Goal: Task Accomplishment & Management: Manage account settings

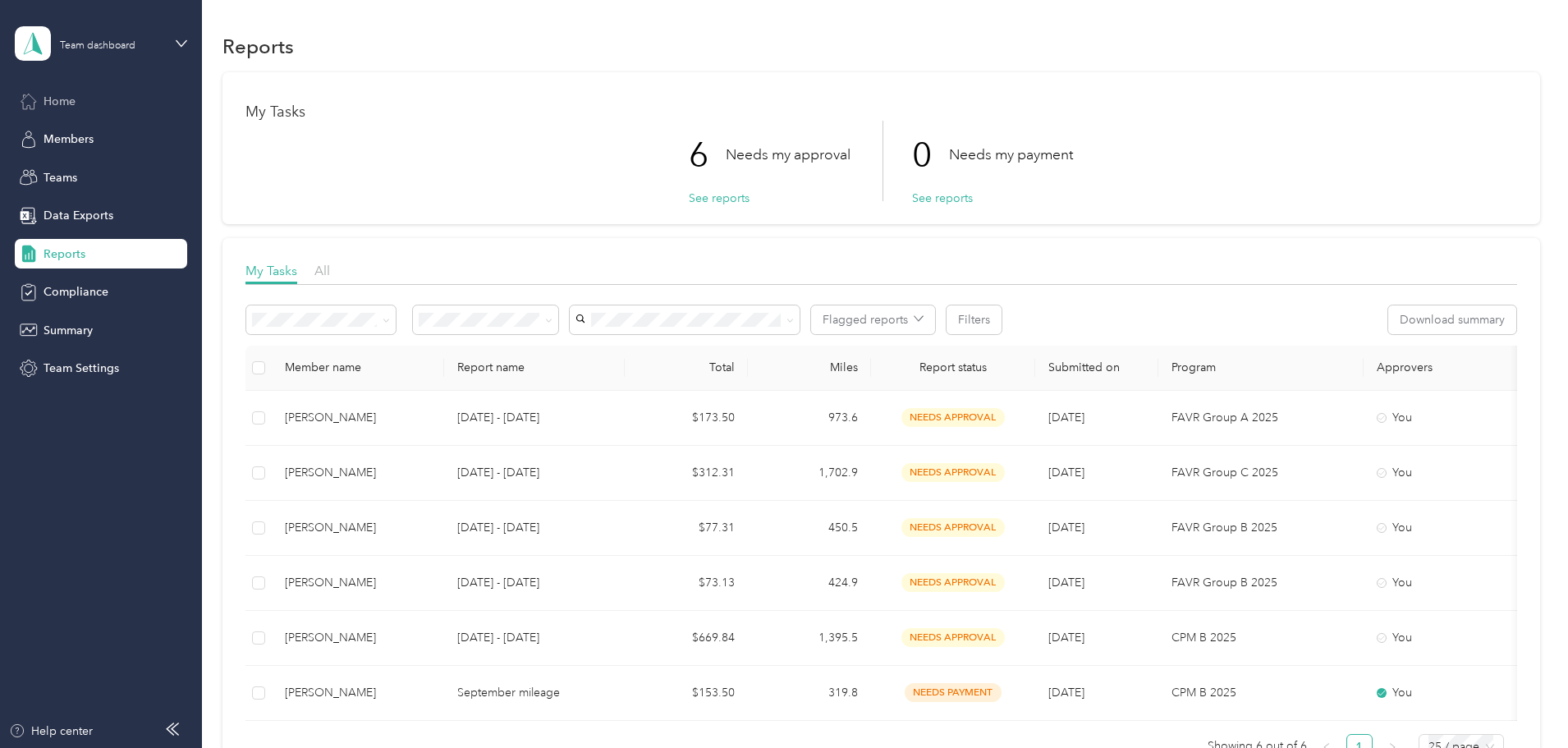
click at [67, 98] on span "Home" at bounding box center [59, 101] width 32 height 17
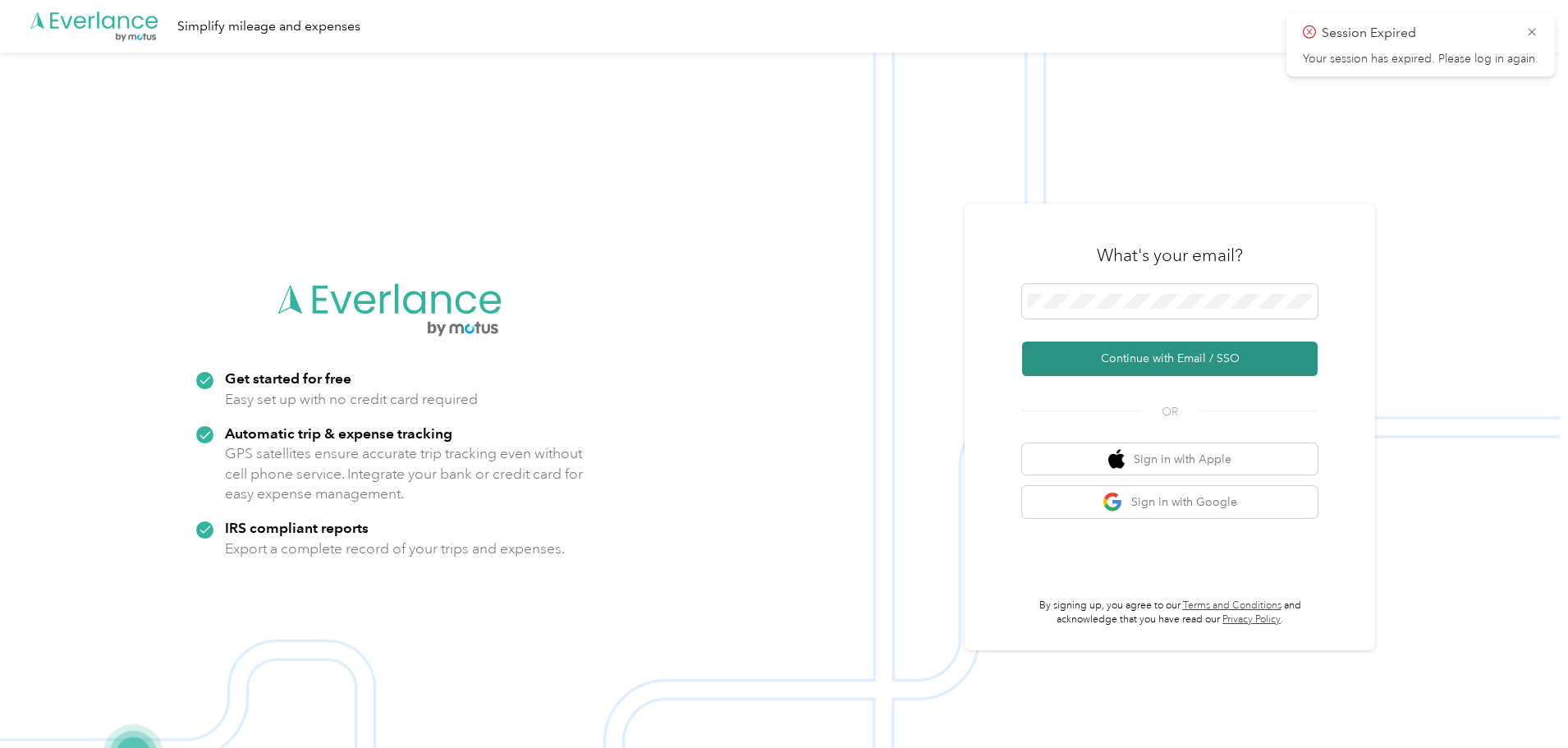
drag, startPoint x: 1125, startPoint y: 361, endPoint x: 1113, endPoint y: 360, distance: 12.0
click at [1124, 361] on button "Continue with Email / SSO" at bounding box center [1169, 359] width 296 height 34
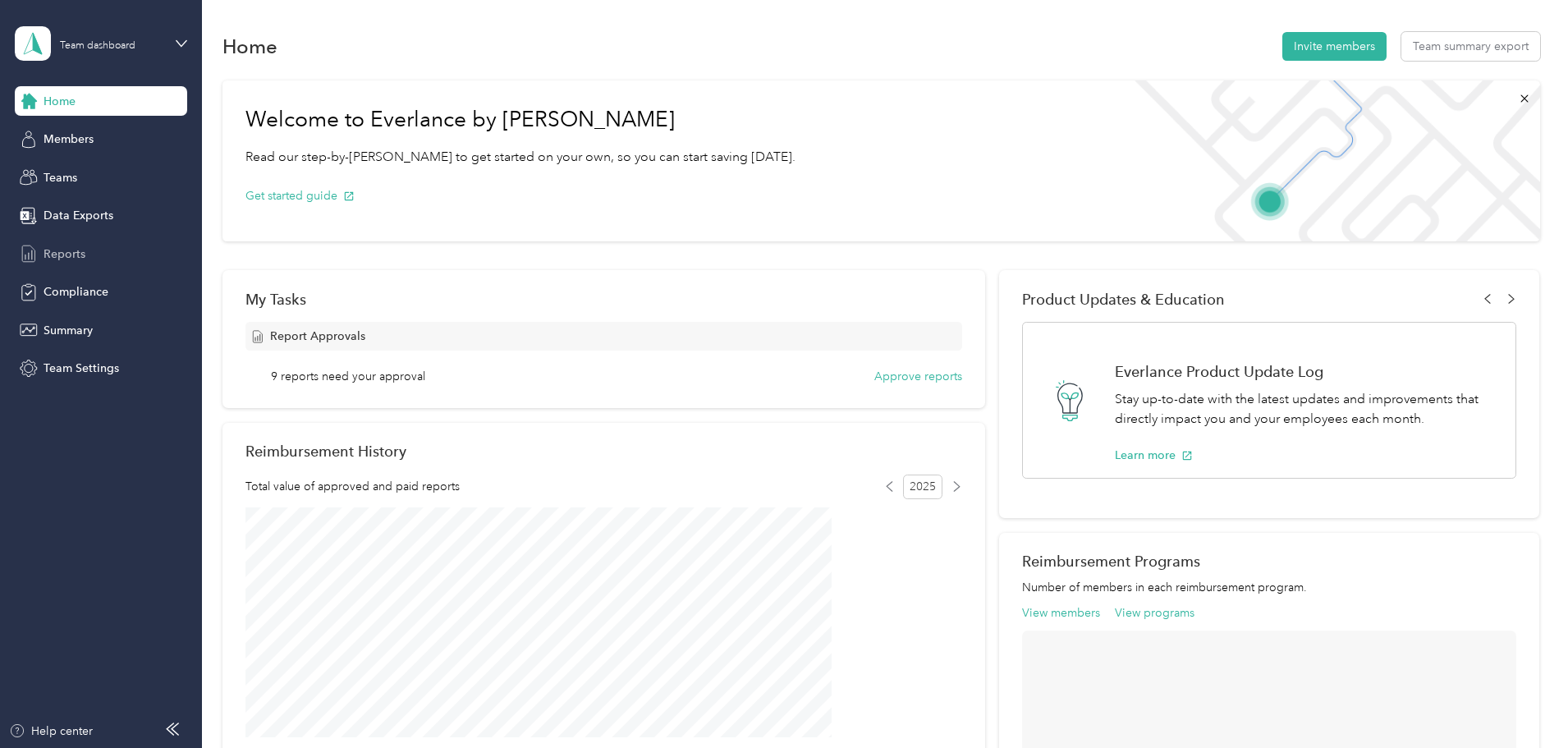
click at [44, 243] on div "Reports" at bounding box center [100, 253] width 173 height 30
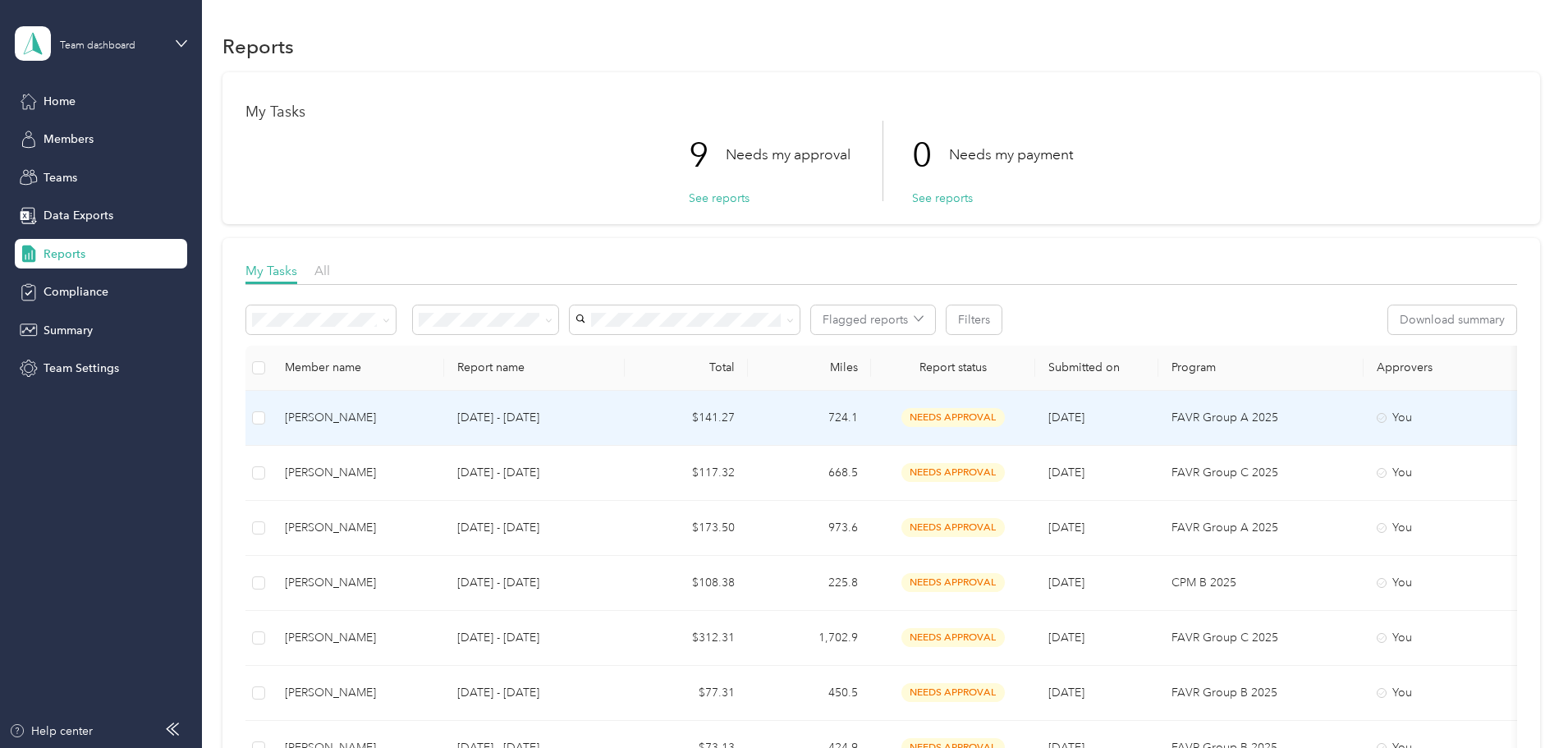
click at [431, 419] on div "[PERSON_NAME]" at bounding box center [358, 417] width 146 height 18
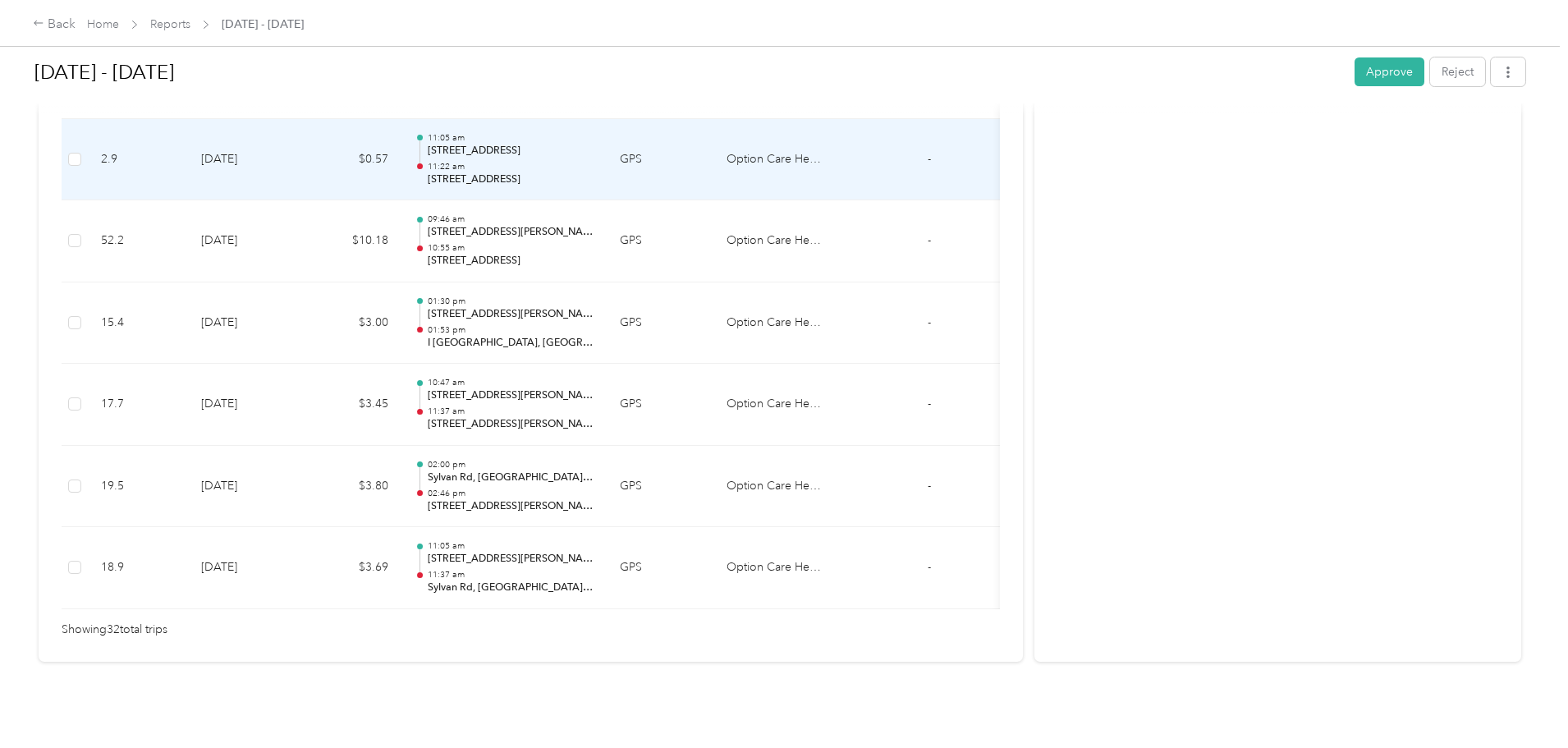
scroll to position [2622, 0]
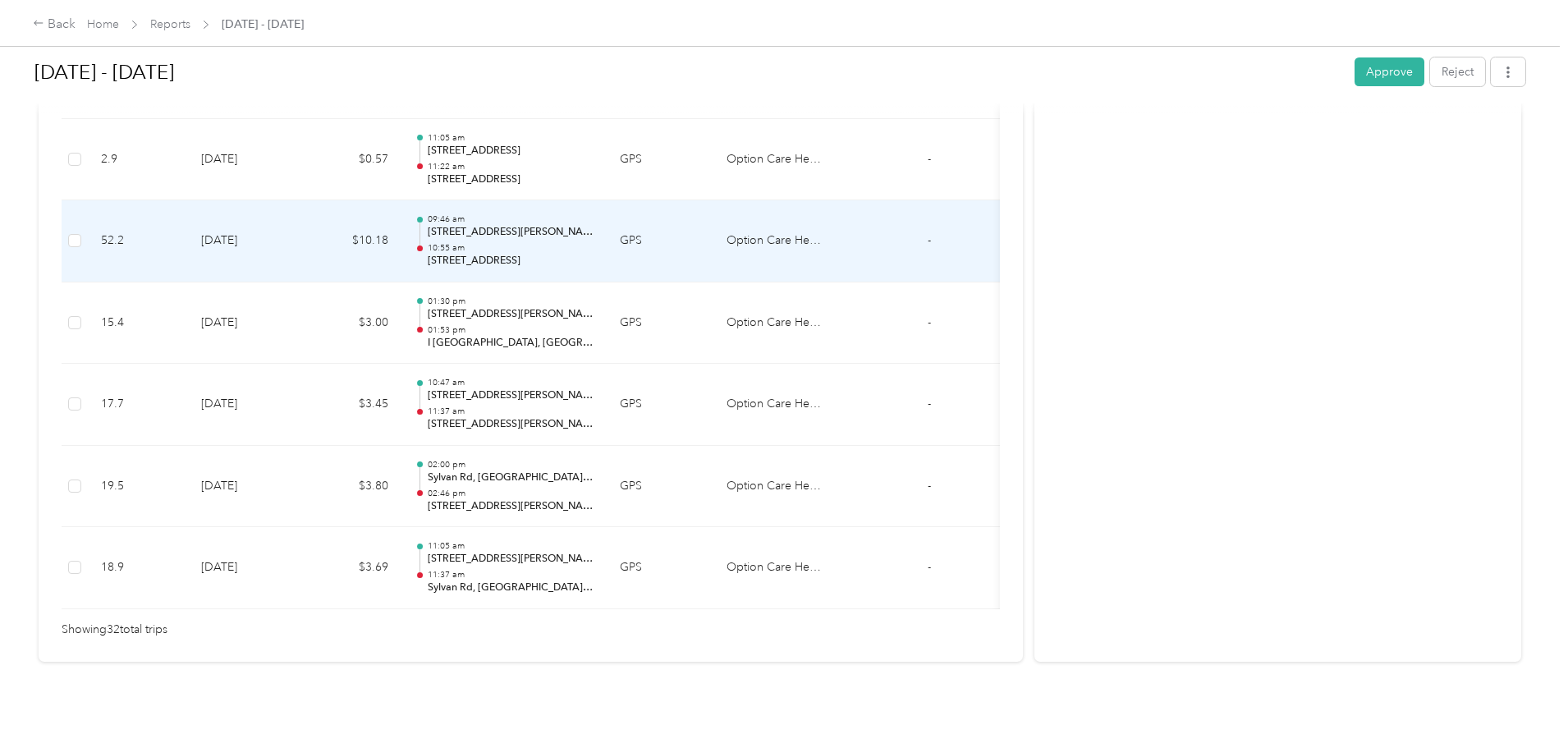
click at [594, 225] on p "[STREET_ADDRESS][PERSON_NAME]" at bounding box center [511, 232] width 166 height 14
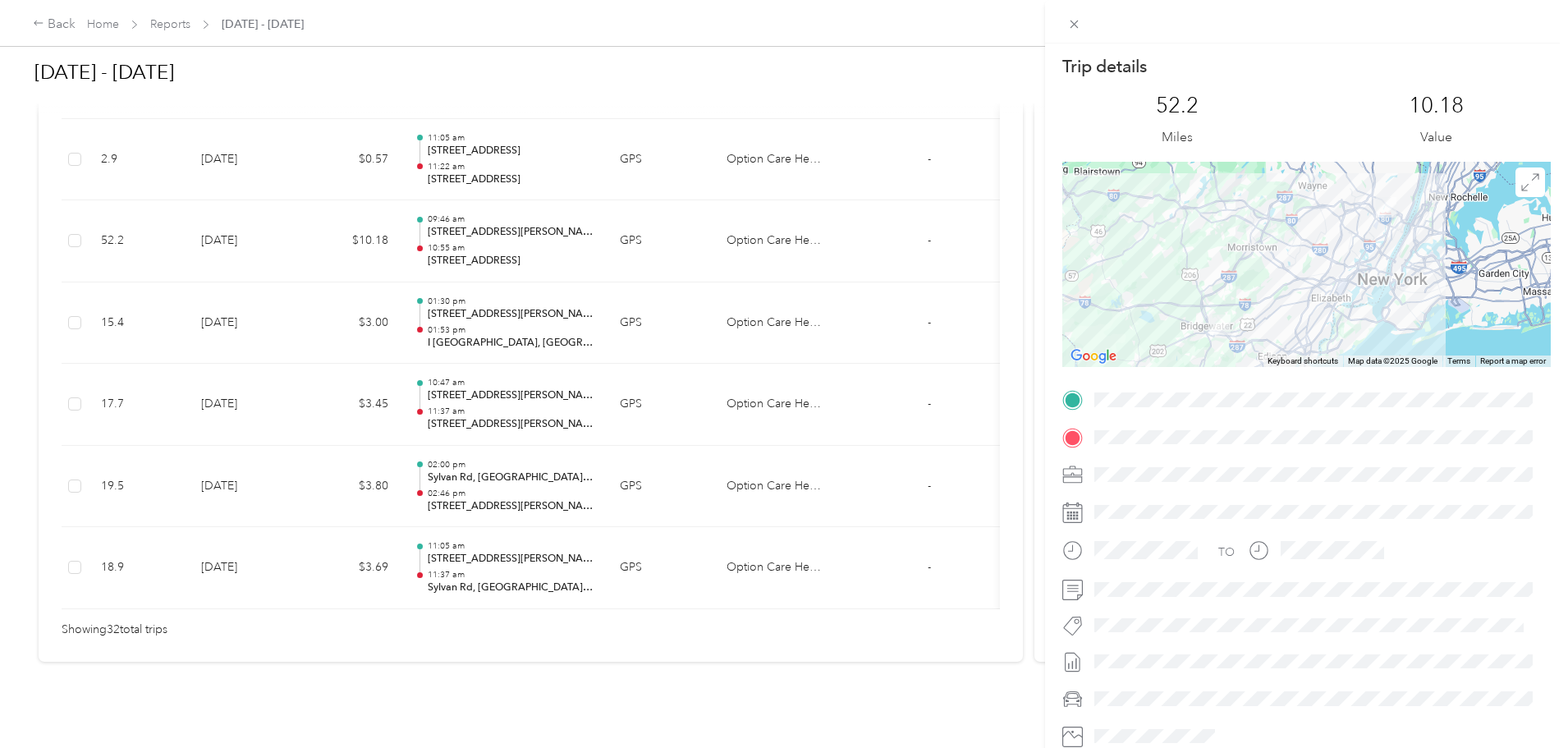
click at [636, 536] on div "Trip details This trip cannot be edited because it is either under review, appr…" at bounding box center [784, 374] width 1568 height 748
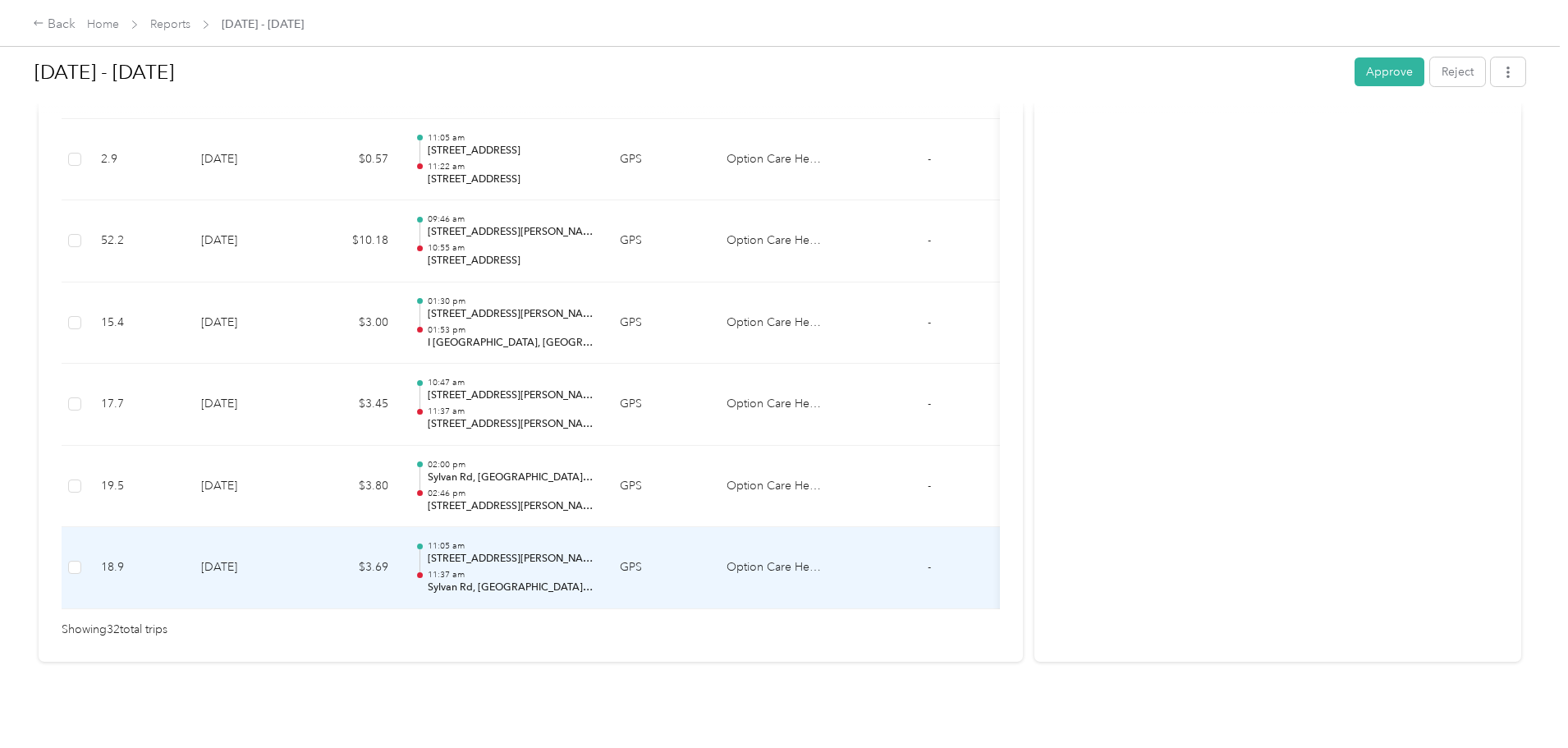
click at [594, 569] on p "11:37 am" at bounding box center [511, 575] width 166 height 12
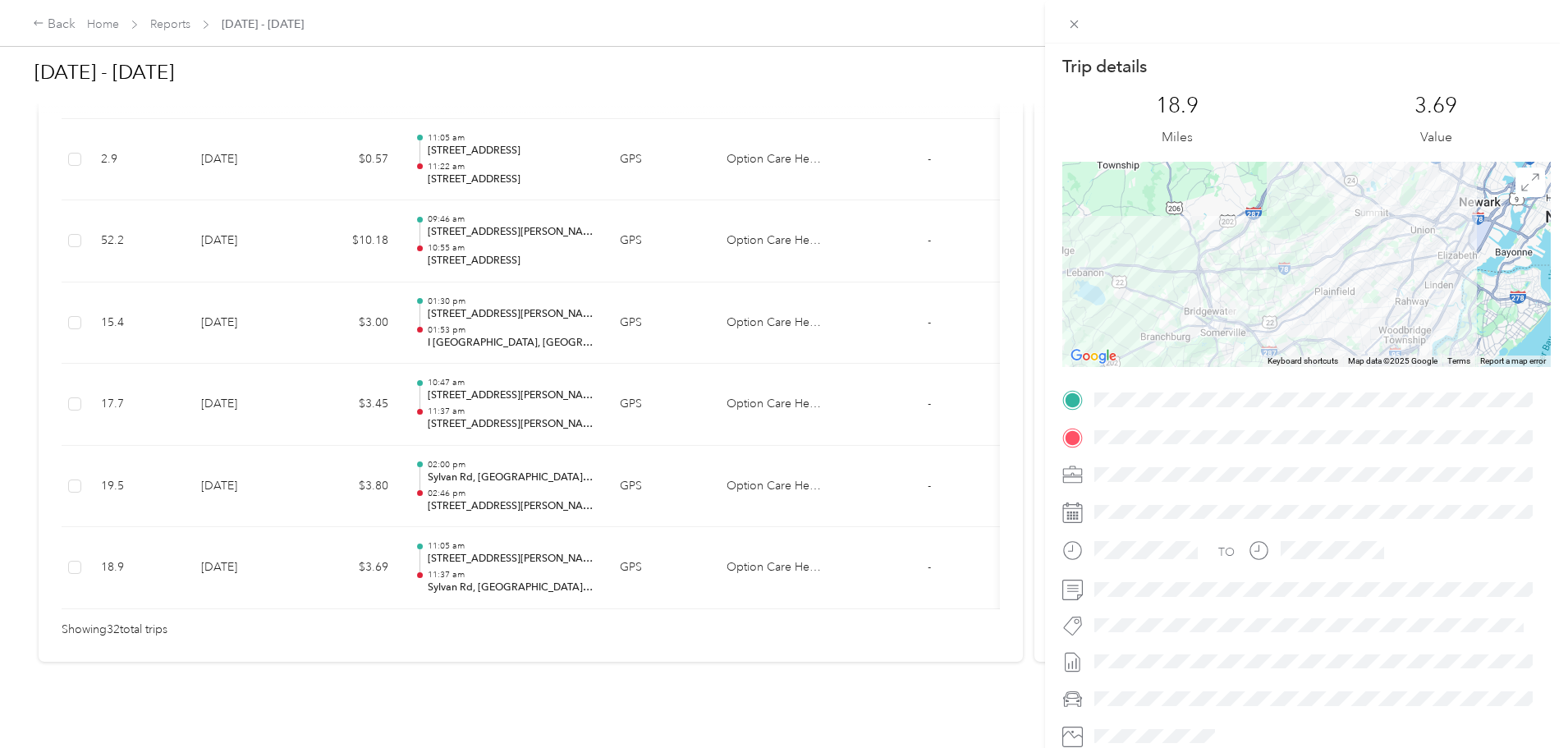
click at [625, 465] on div "Trip details This trip cannot be edited because it is either under review, appr…" at bounding box center [784, 374] width 1568 height 748
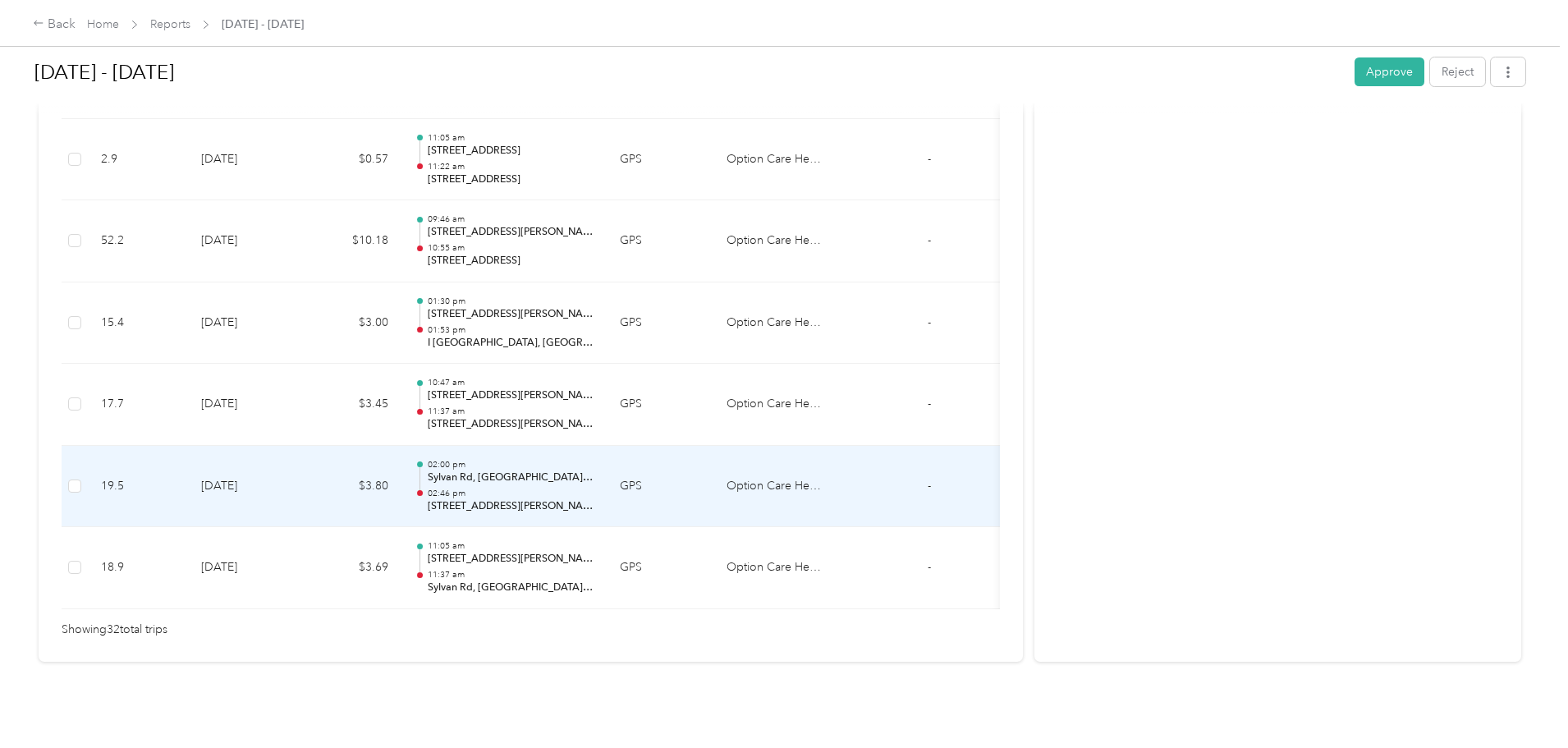
click at [594, 471] on p "Sylvan Rd, [GEOGRAPHIC_DATA], [GEOGRAPHIC_DATA]" at bounding box center [511, 478] width 166 height 14
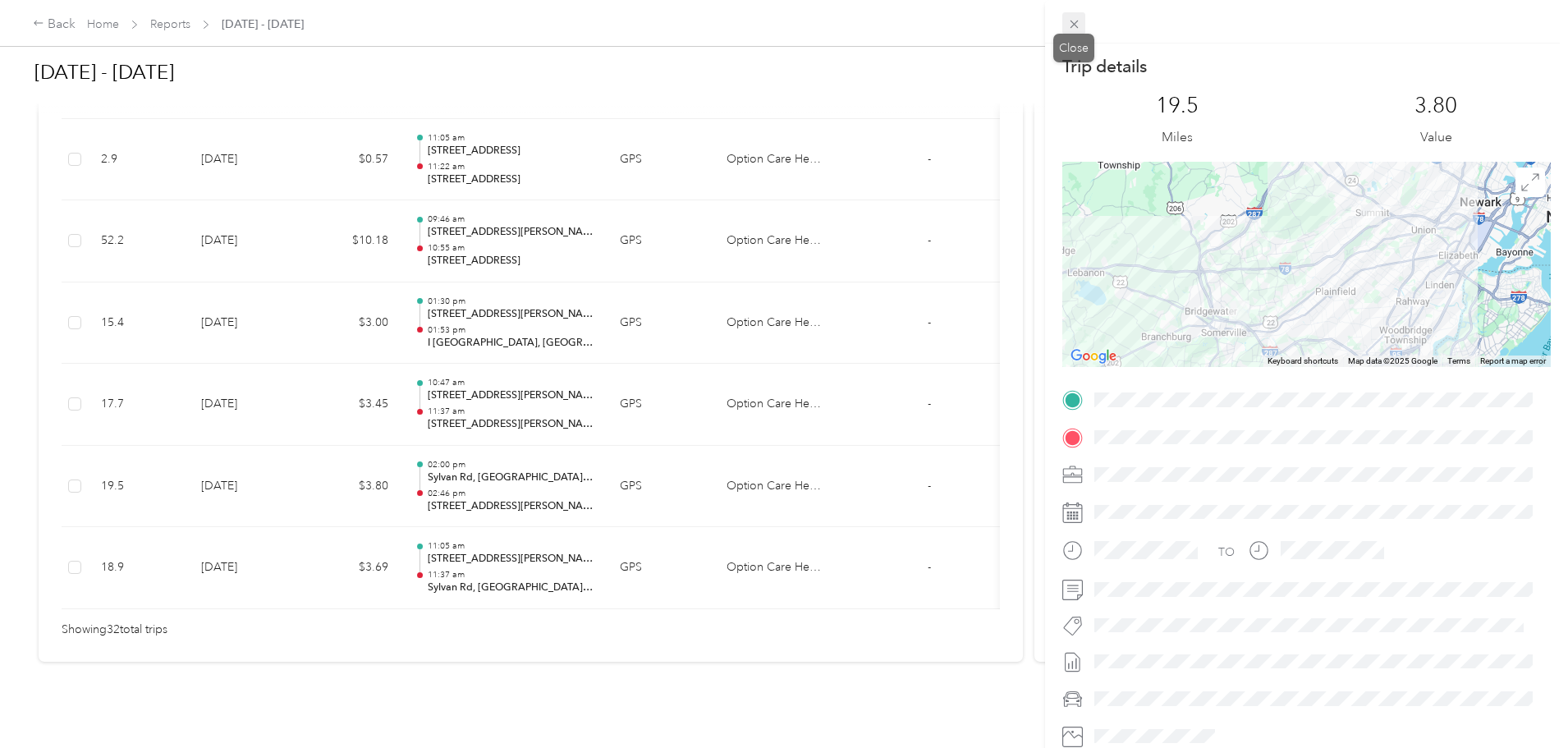
click at [1074, 24] on icon at bounding box center [1074, 24] width 8 height 8
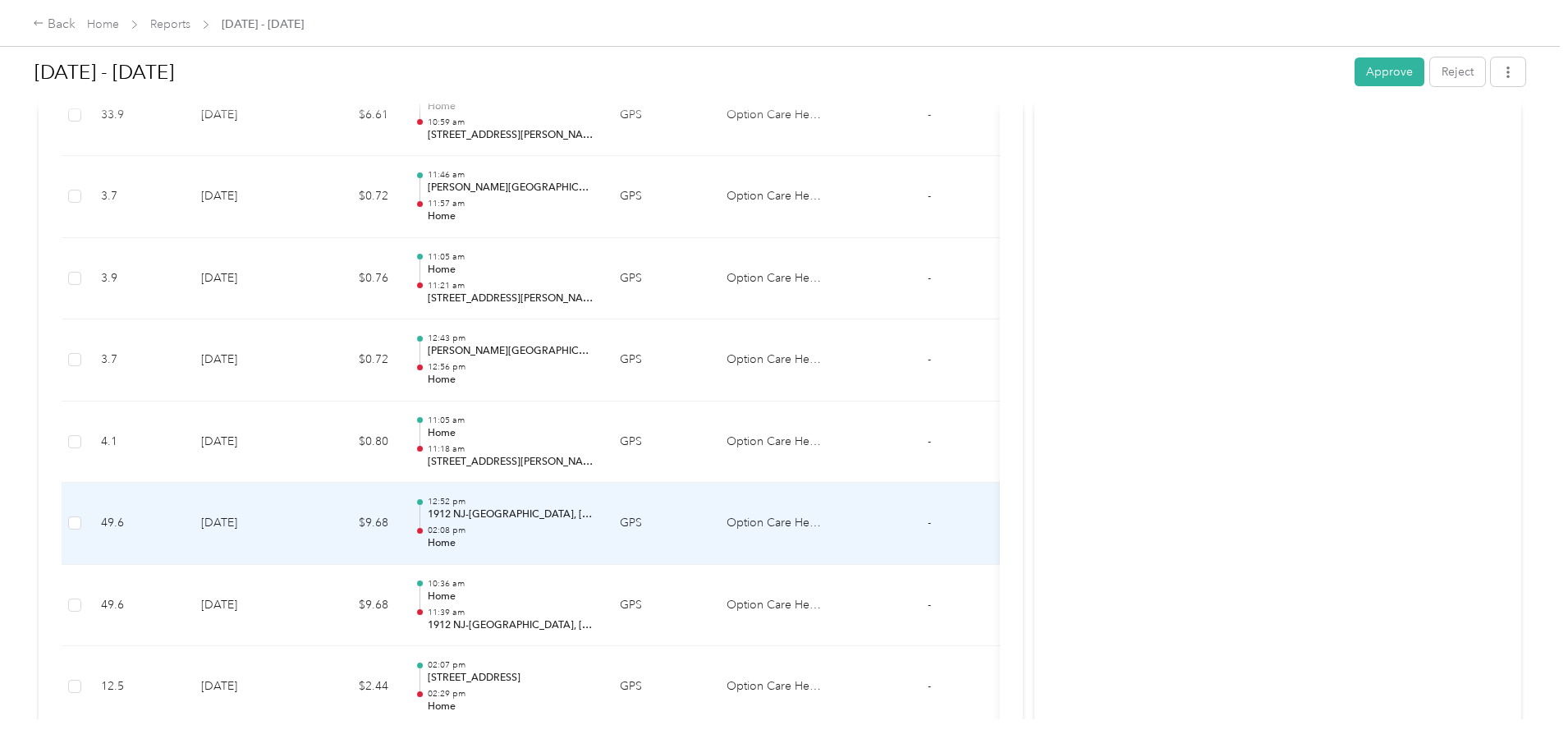
scroll to position [816, 0]
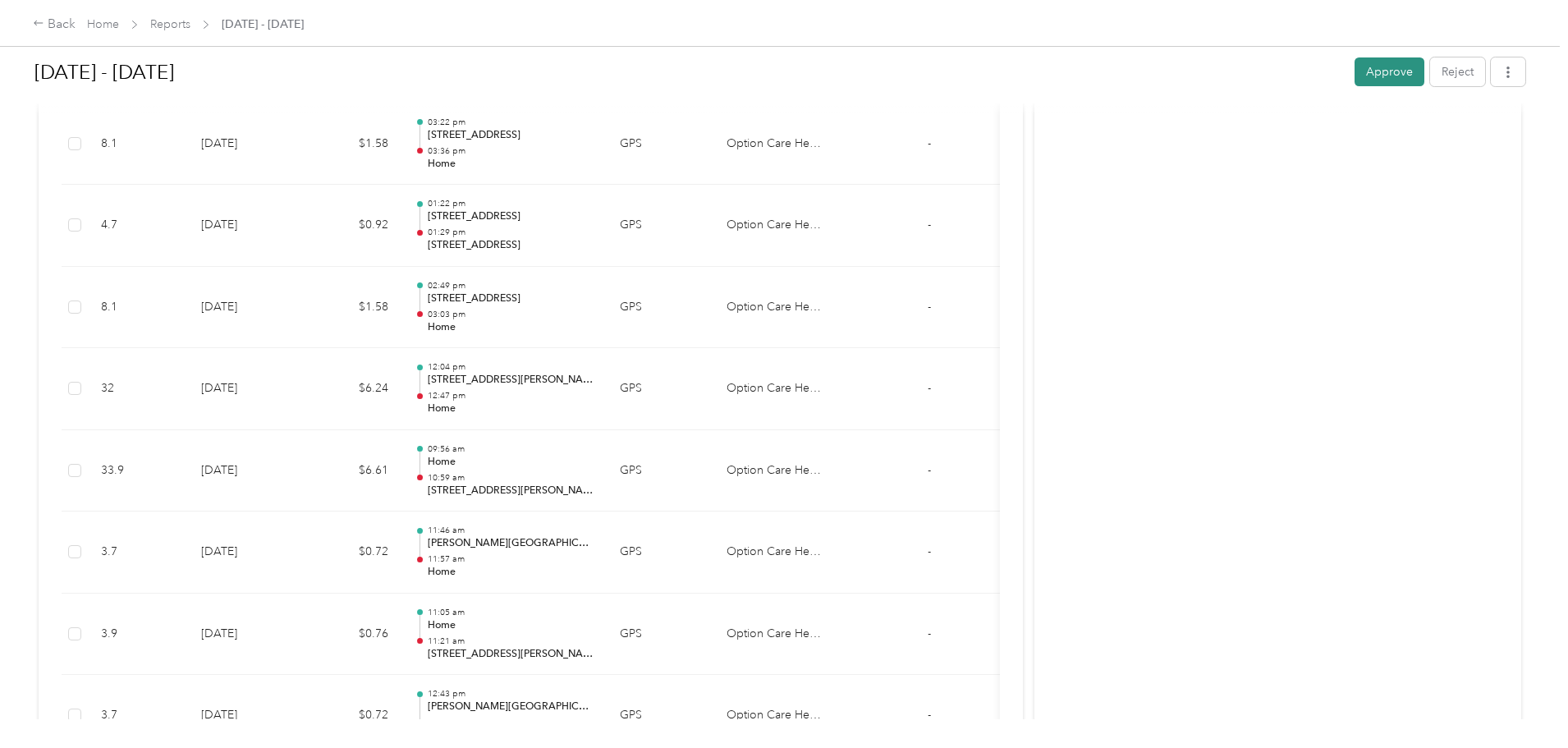
click at [1355, 68] on button "Approve" at bounding box center [1389, 72] width 70 height 29
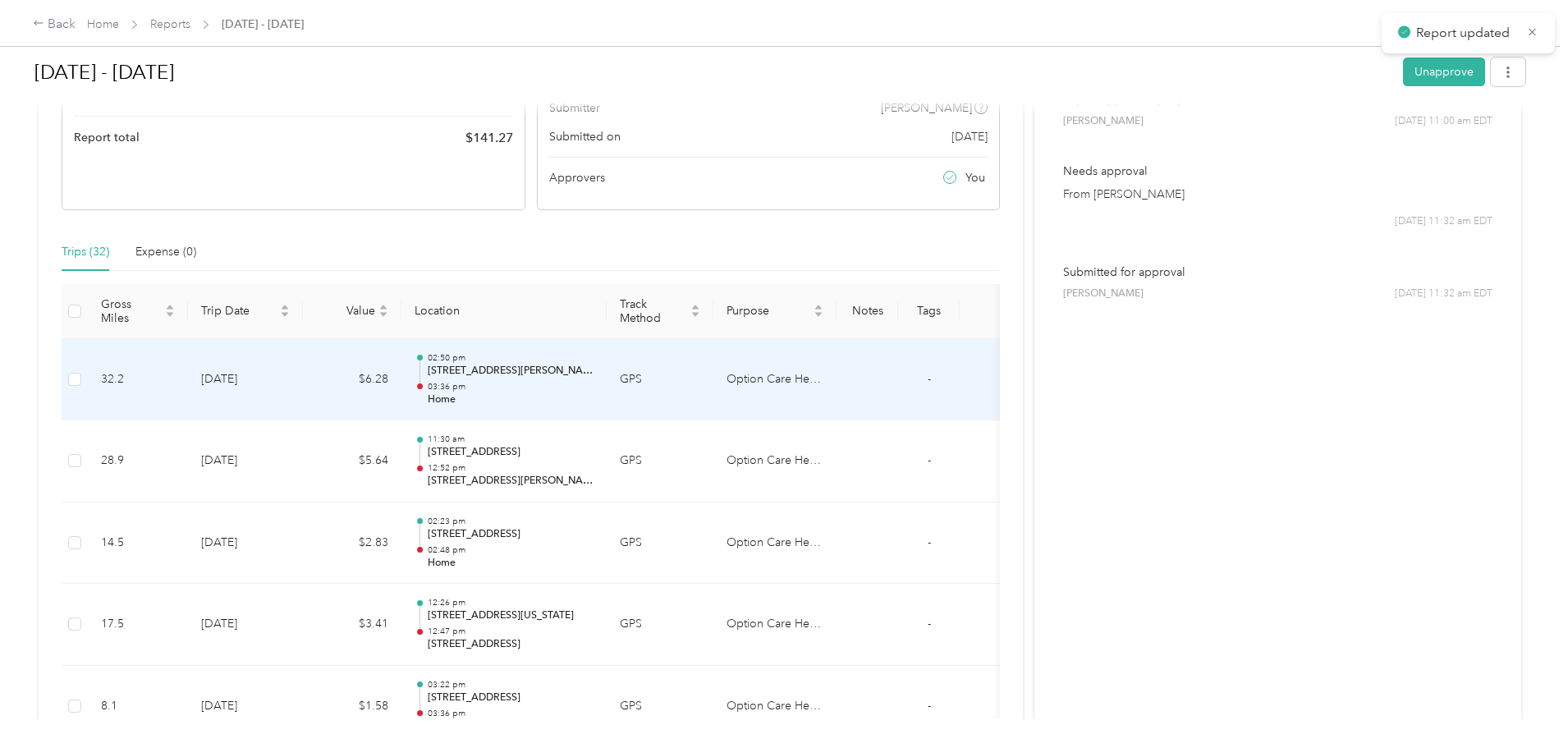
scroll to position [241, 0]
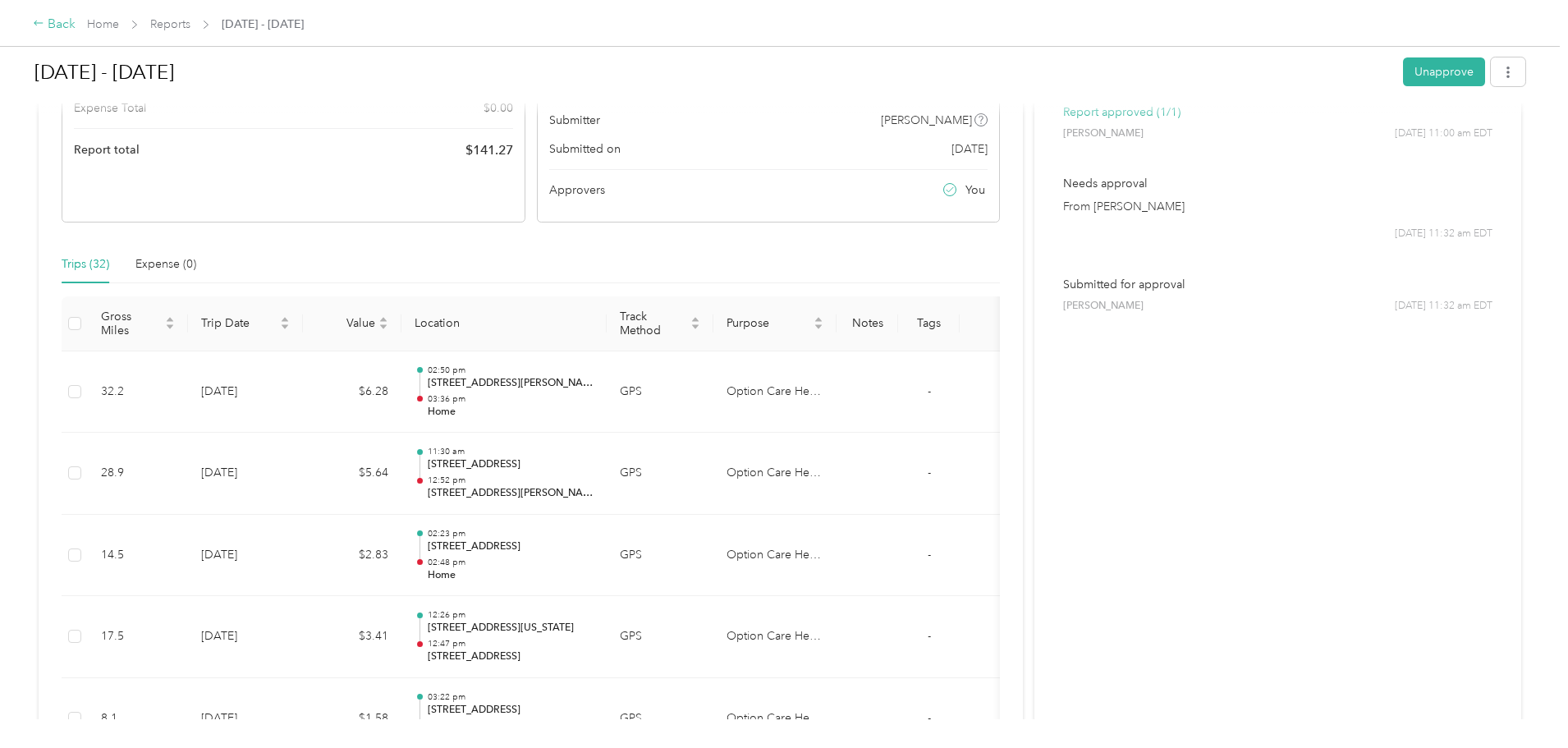
click at [76, 24] on div "Back" at bounding box center [53, 24] width 42 height 20
